Goal: Navigation & Orientation: Find specific page/section

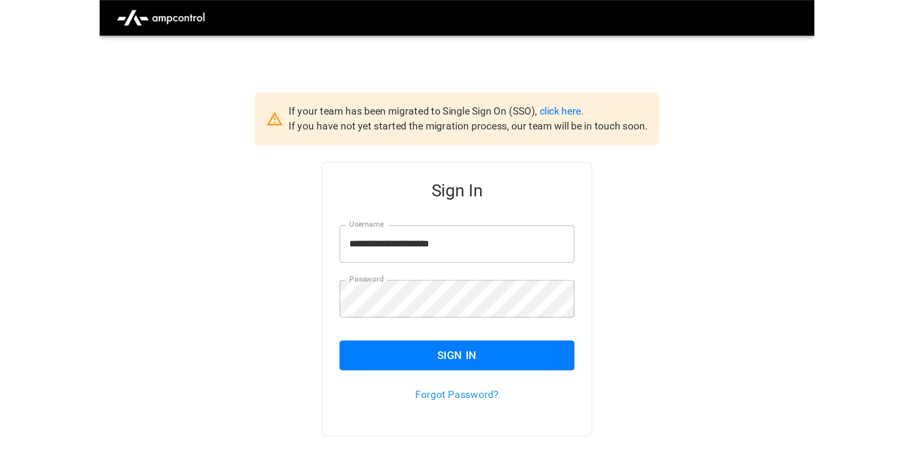
scroll to position [24, 0]
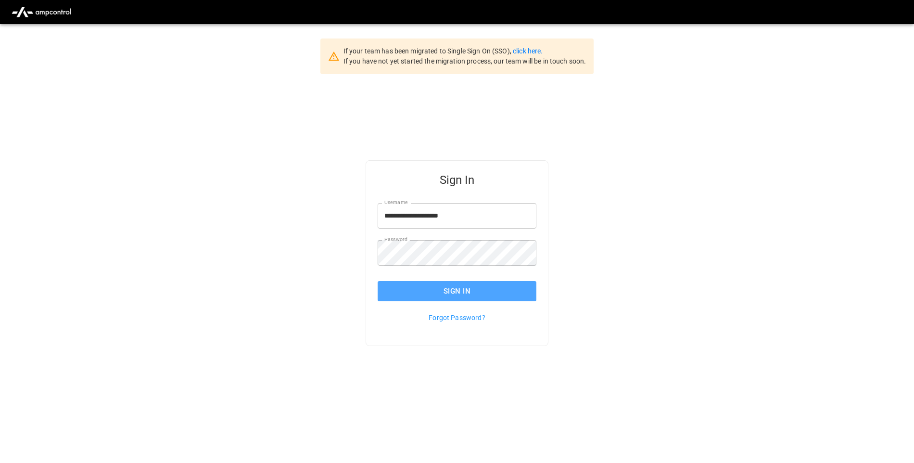
click at [465, 291] on button "Sign In" at bounding box center [457, 291] width 159 height 20
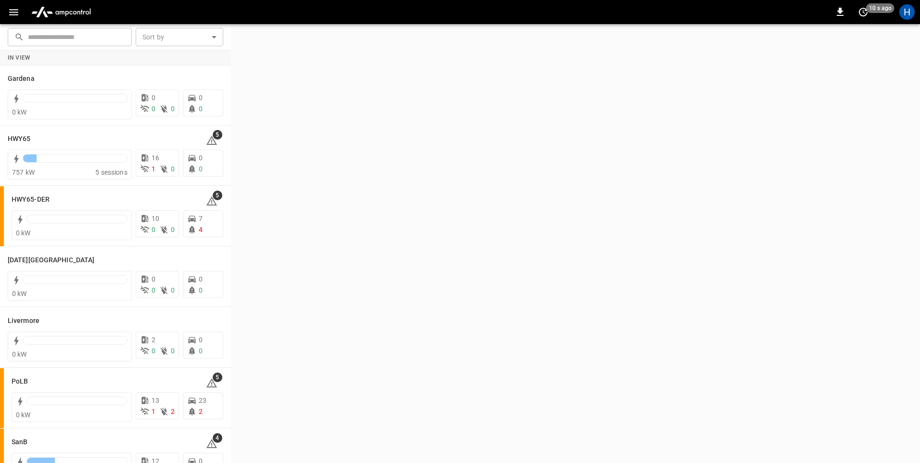
click at [15, 10] on icon "button" at bounding box center [14, 12] width 12 height 12
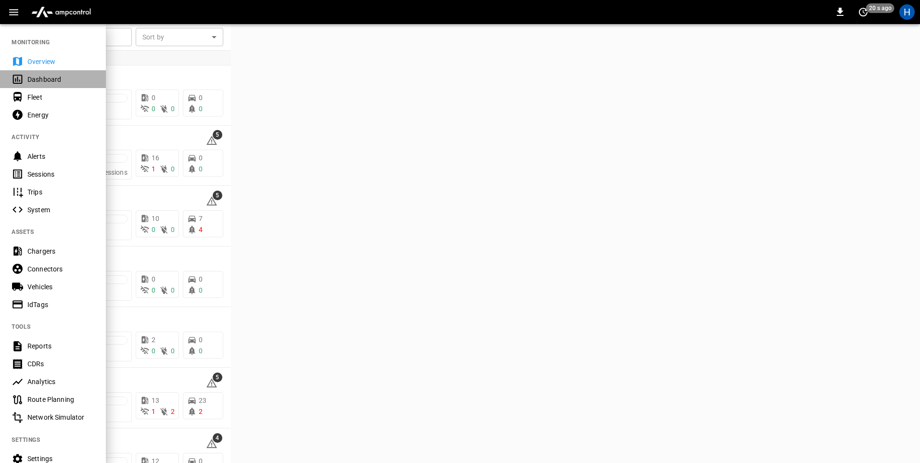
drag, startPoint x: 65, startPoint y: 81, endPoint x: 202, endPoint y: 68, distance: 138.2
click at [65, 82] on div "Dashboard" at bounding box center [60, 80] width 67 height 10
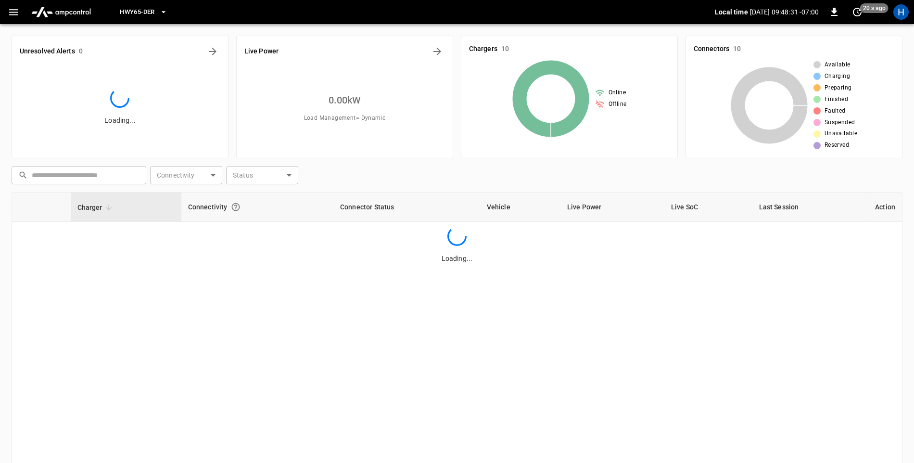
click at [165, 9] on icon "button" at bounding box center [164, 12] width 10 height 10
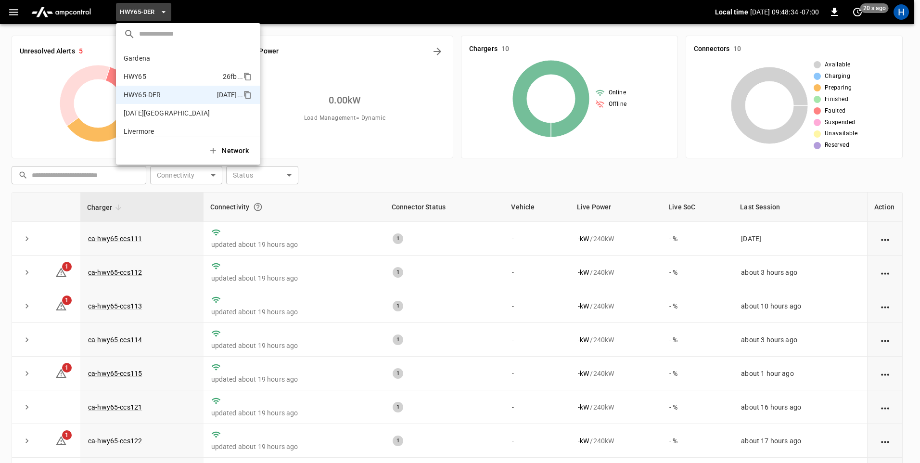
click at [165, 73] on p "HWY65" at bounding box center [171, 77] width 95 height 10
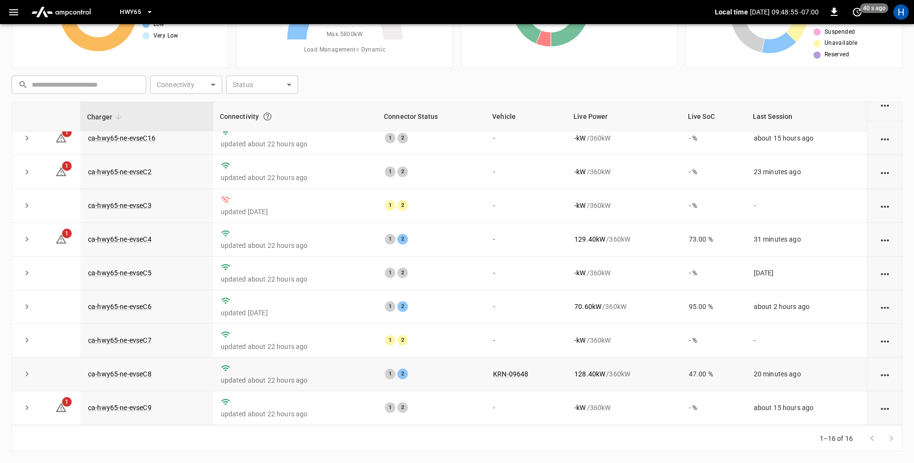
scroll to position [253, 0]
